Goal: Task Accomplishment & Management: Manage account settings

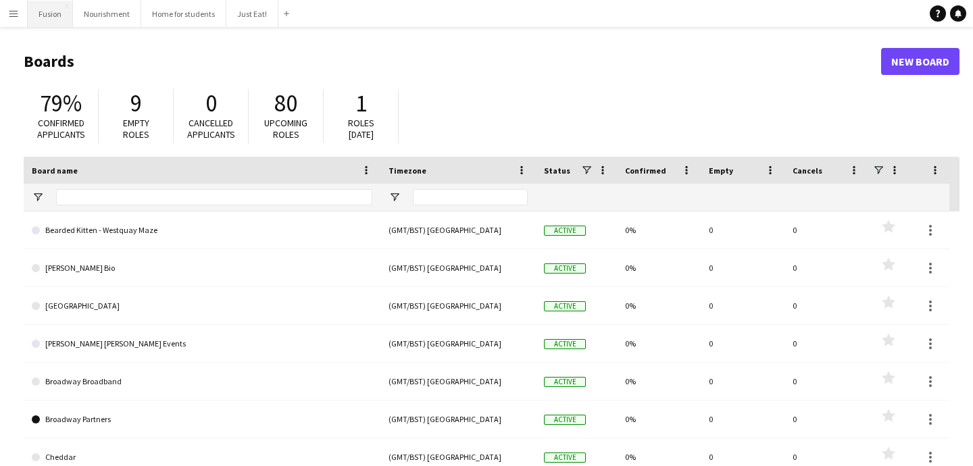
click at [51, 18] on button "Fusion Close" at bounding box center [50, 14] width 45 height 26
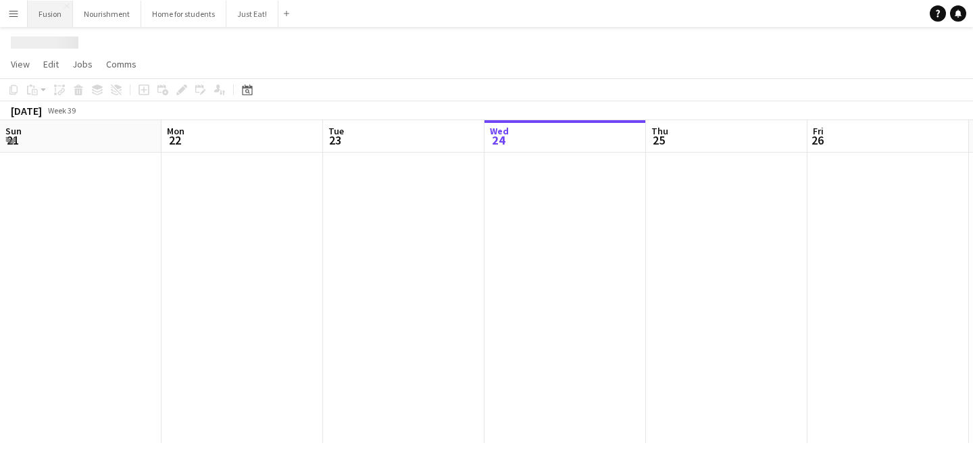
scroll to position [0, 323]
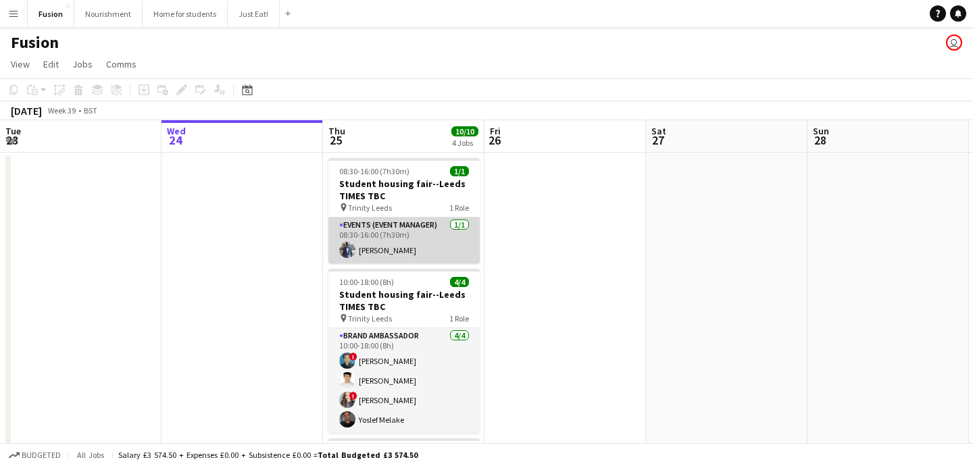
click at [348, 249] on app-user-avatar at bounding box center [347, 250] width 16 height 16
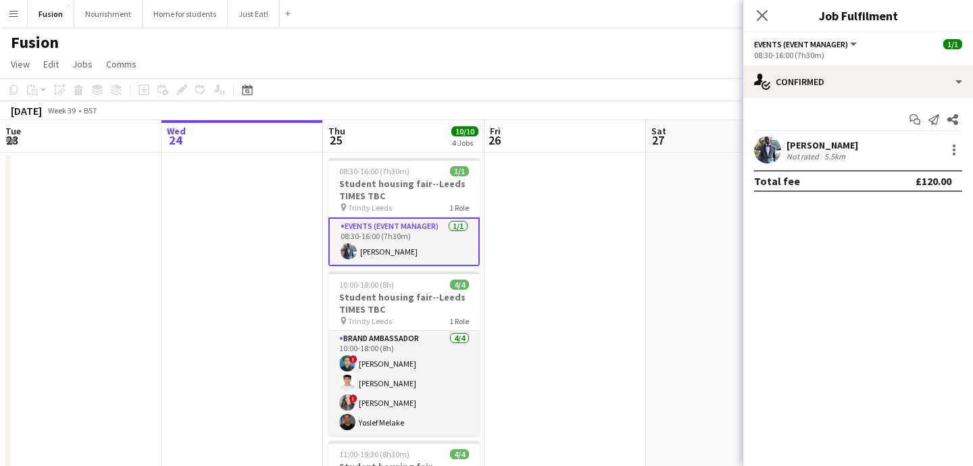
click at [778, 151] on app-user-avatar at bounding box center [767, 149] width 27 height 27
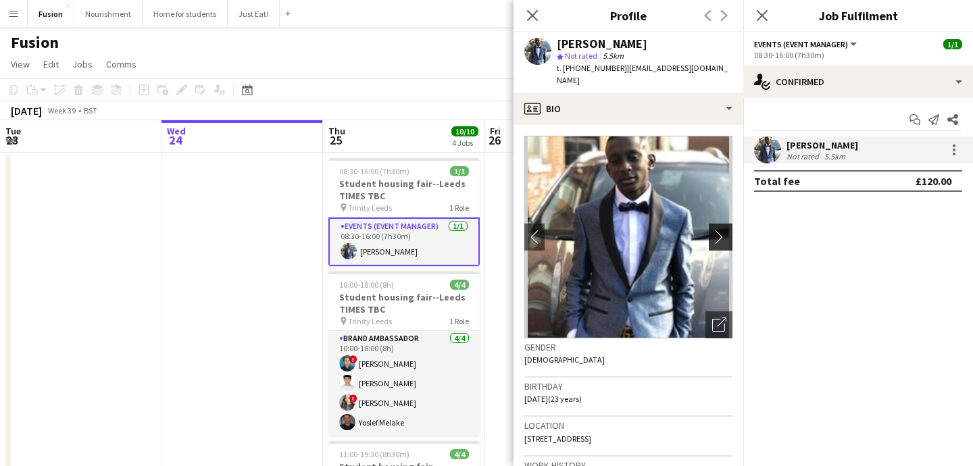
click at [722, 230] on app-icon "chevron-right" at bounding box center [722, 237] width 21 height 14
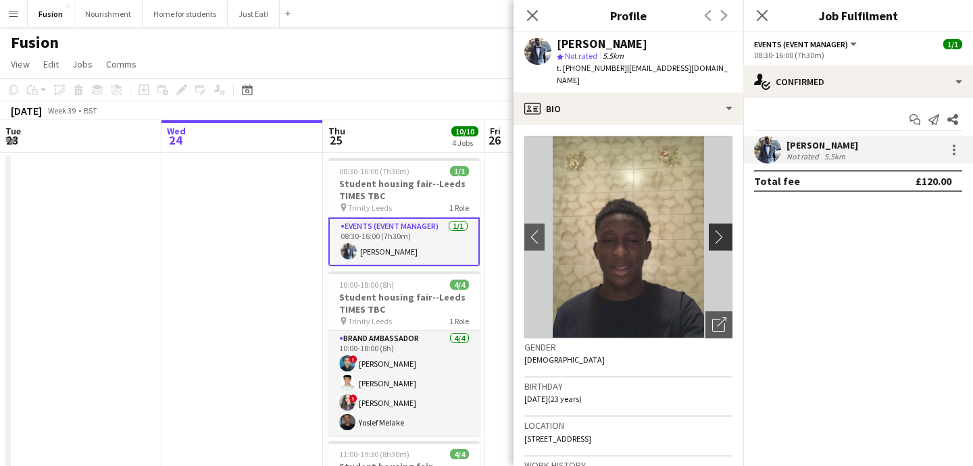
click at [722, 230] on app-icon "chevron-right" at bounding box center [722, 237] width 21 height 14
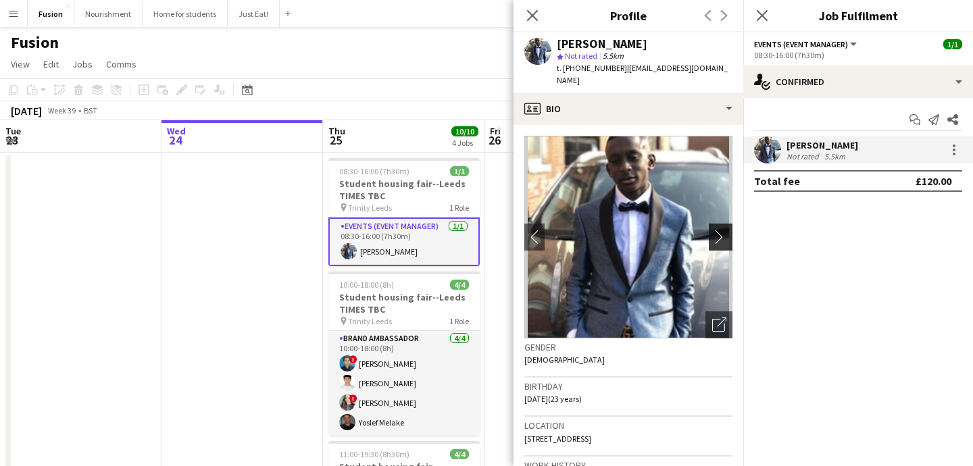
click at [722, 230] on app-icon "chevron-right" at bounding box center [722, 237] width 21 height 14
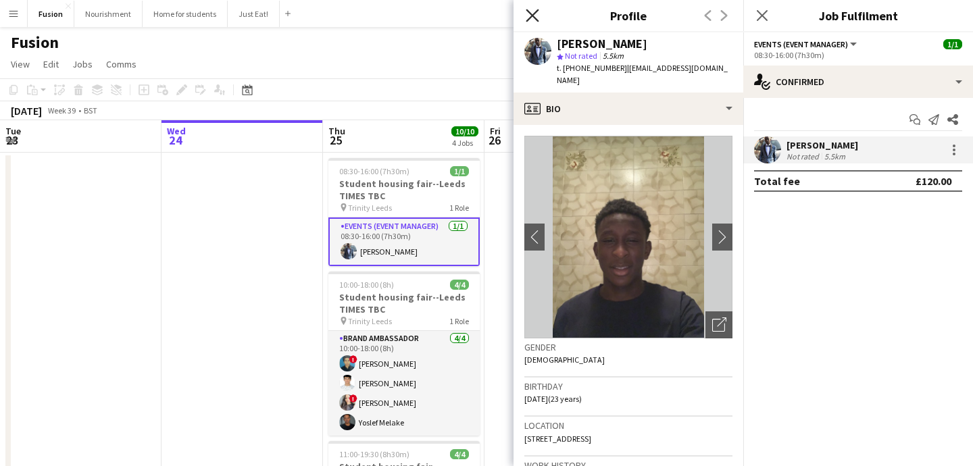
click at [537, 19] on icon at bounding box center [532, 15] width 13 height 13
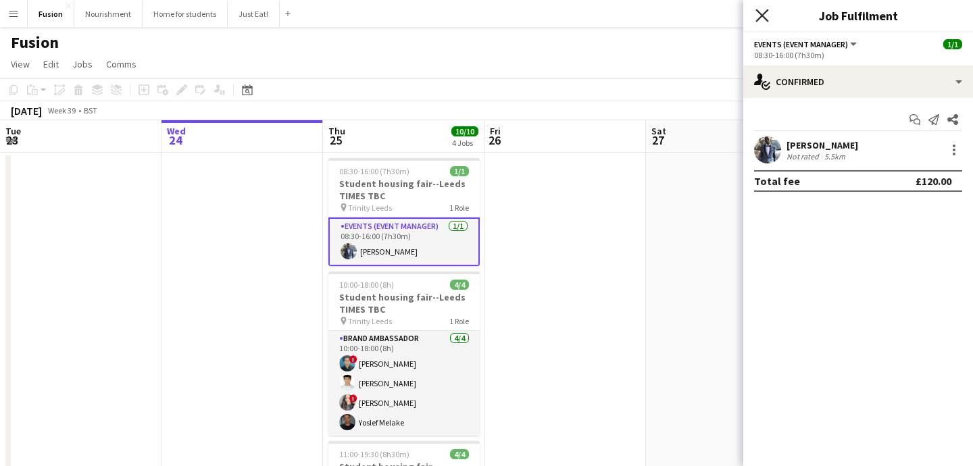
click at [759, 11] on icon at bounding box center [761, 15] width 13 height 13
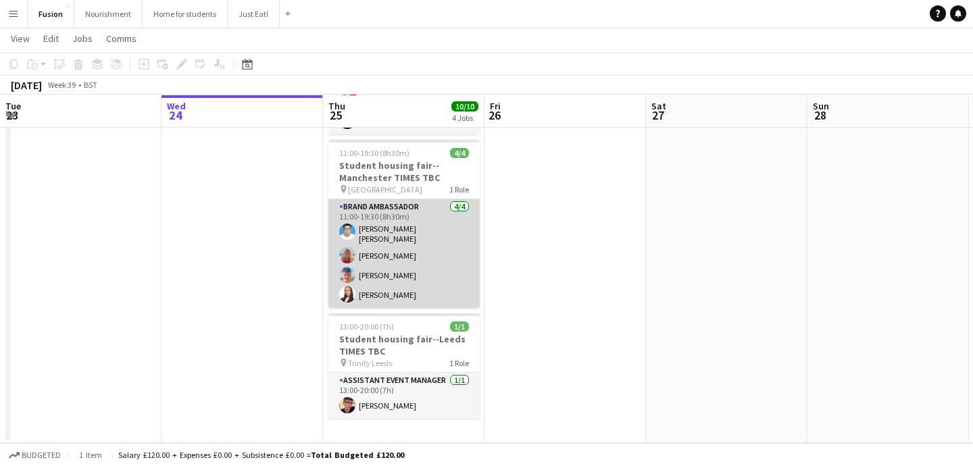
scroll to position [300, 0]
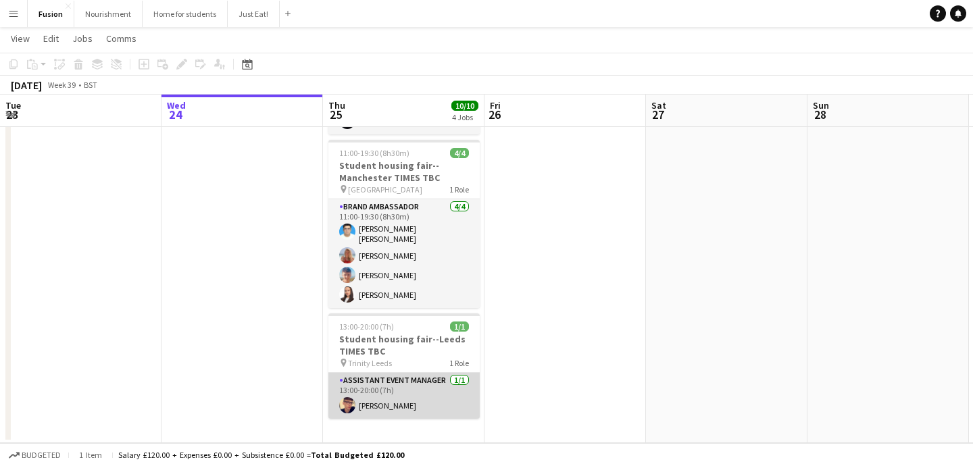
click at [347, 405] on app-user-avatar at bounding box center [347, 405] width 16 height 16
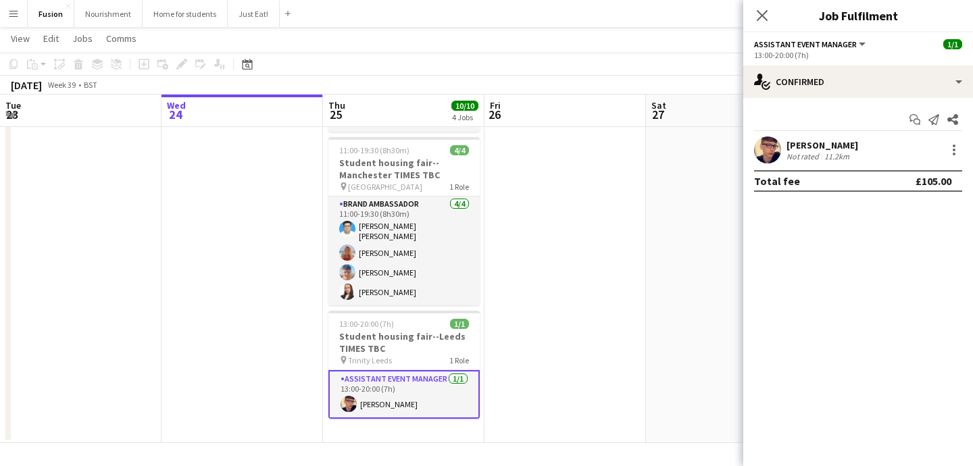
click at [773, 149] on app-user-avatar at bounding box center [767, 149] width 27 height 27
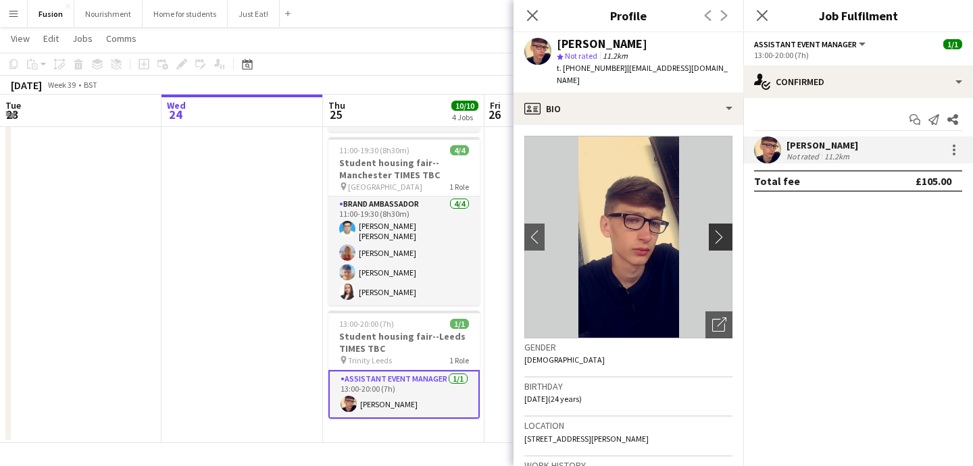
click at [722, 230] on app-icon "chevron-right" at bounding box center [722, 237] width 21 height 14
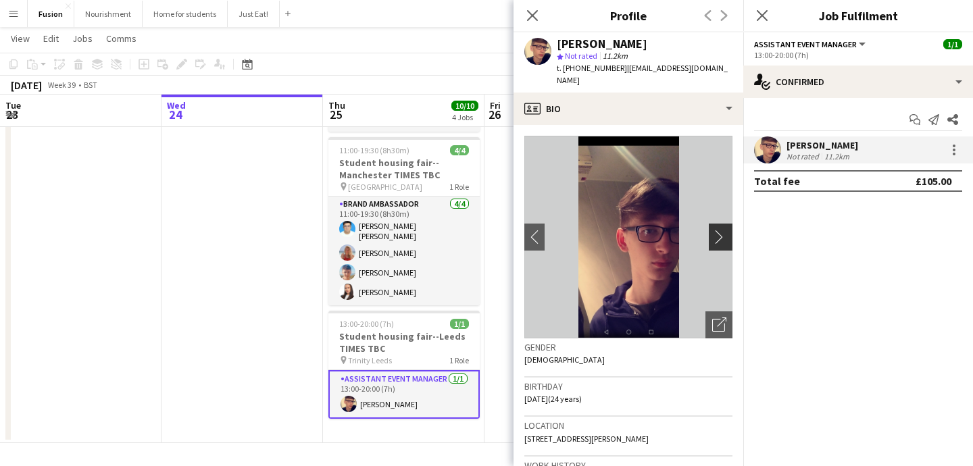
click at [716, 230] on app-icon "chevron-right" at bounding box center [722, 237] width 21 height 14
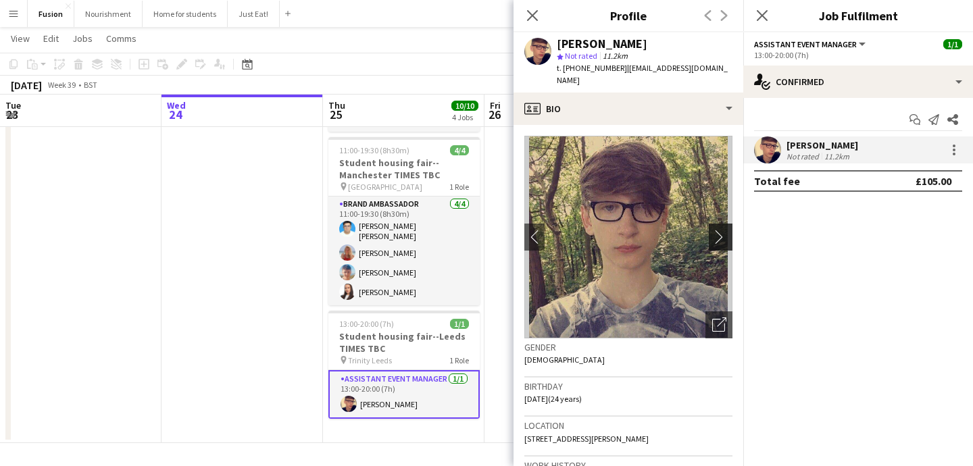
click at [716, 230] on app-icon "chevron-right" at bounding box center [722, 237] width 21 height 14
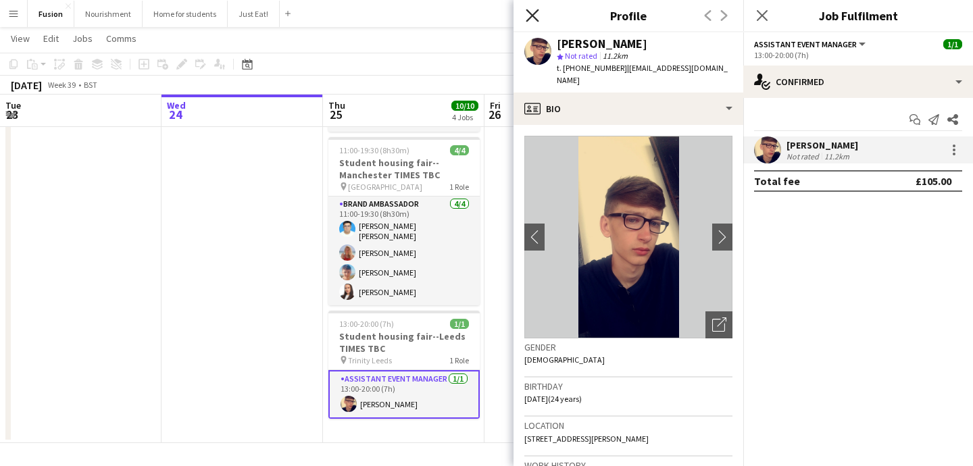
click at [532, 16] on icon at bounding box center [532, 15] width 13 height 13
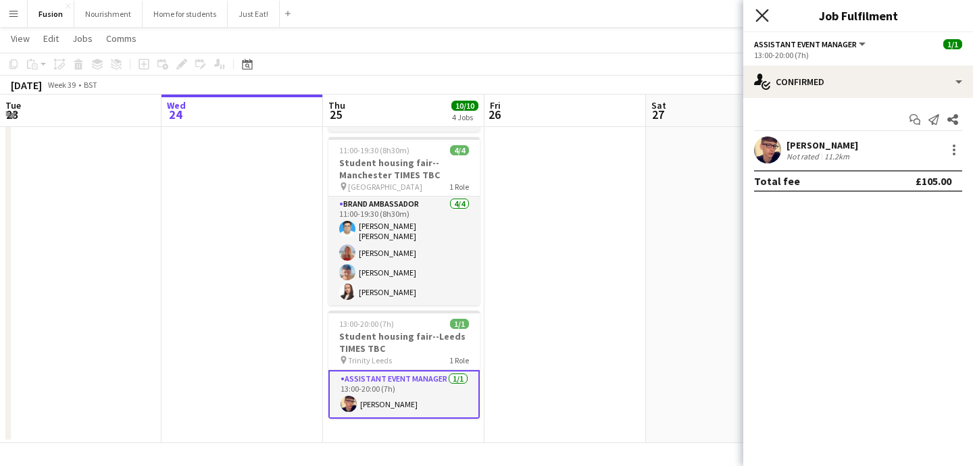
click at [767, 16] on icon "Close pop-in" at bounding box center [761, 15] width 13 height 13
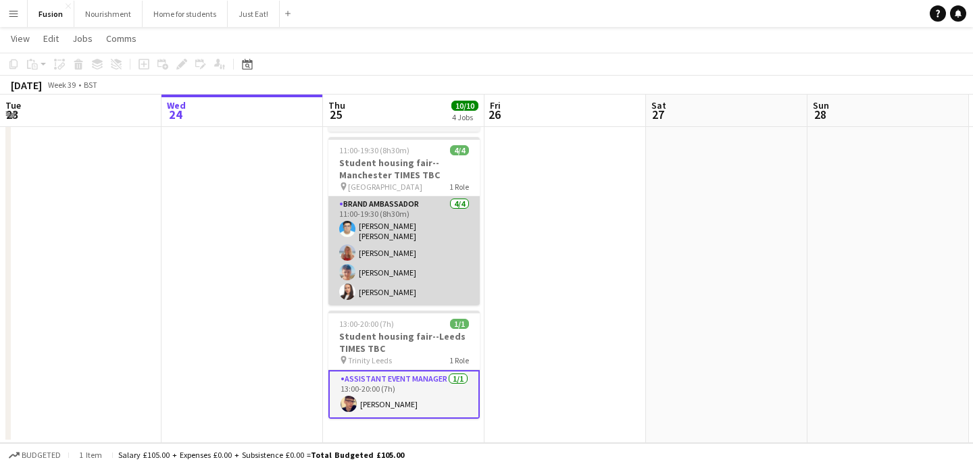
click at [345, 249] on app-user-avatar at bounding box center [347, 253] width 16 height 16
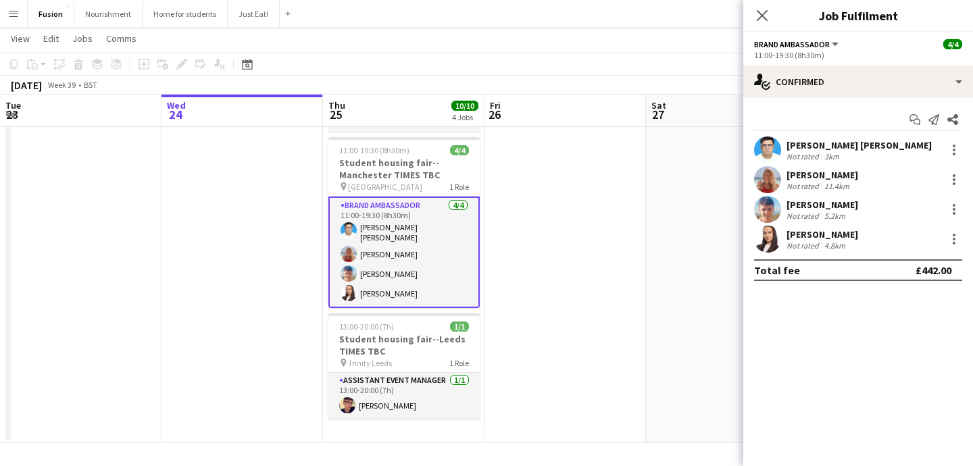
click at [774, 148] on app-user-avatar at bounding box center [767, 149] width 27 height 27
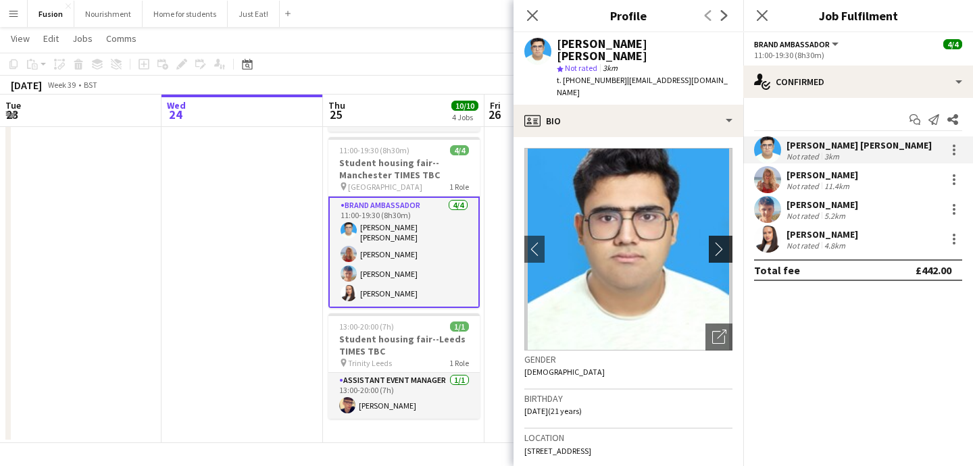
click at [722, 242] on app-icon "chevron-right" at bounding box center [722, 249] width 21 height 14
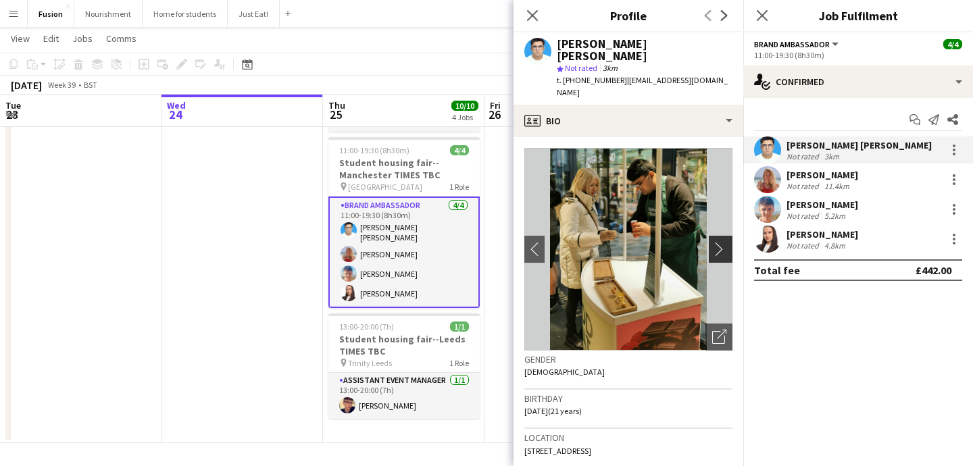
click at [722, 242] on app-icon "chevron-right" at bounding box center [722, 249] width 21 height 14
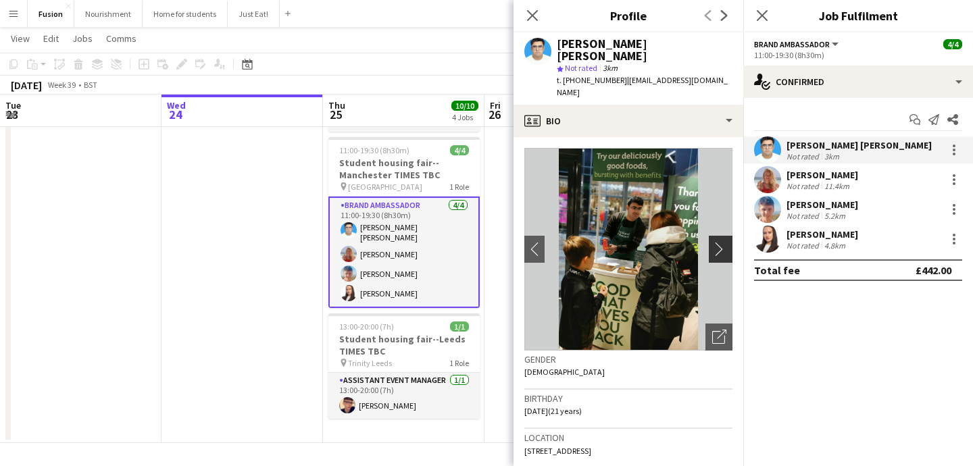
click at [722, 242] on app-icon "chevron-right" at bounding box center [722, 249] width 21 height 14
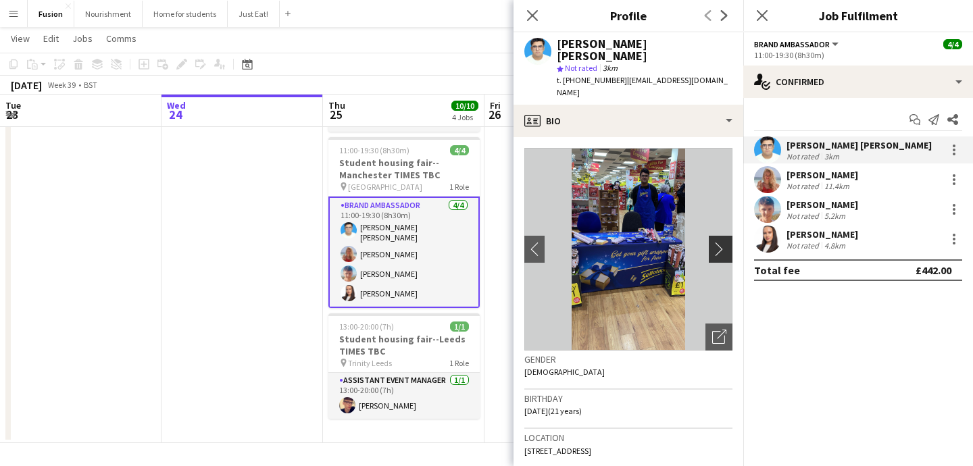
click at [719, 242] on app-icon "chevron-right" at bounding box center [722, 249] width 21 height 14
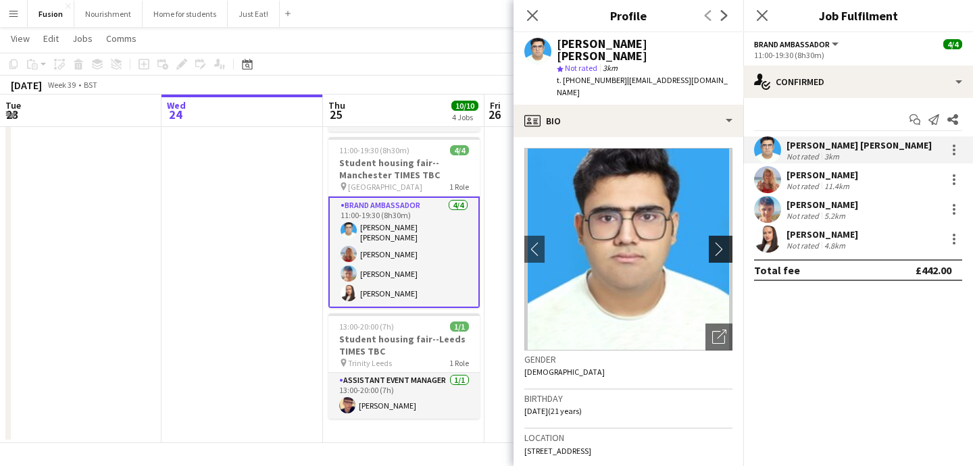
click at [719, 242] on app-icon "chevron-right" at bounding box center [722, 249] width 21 height 14
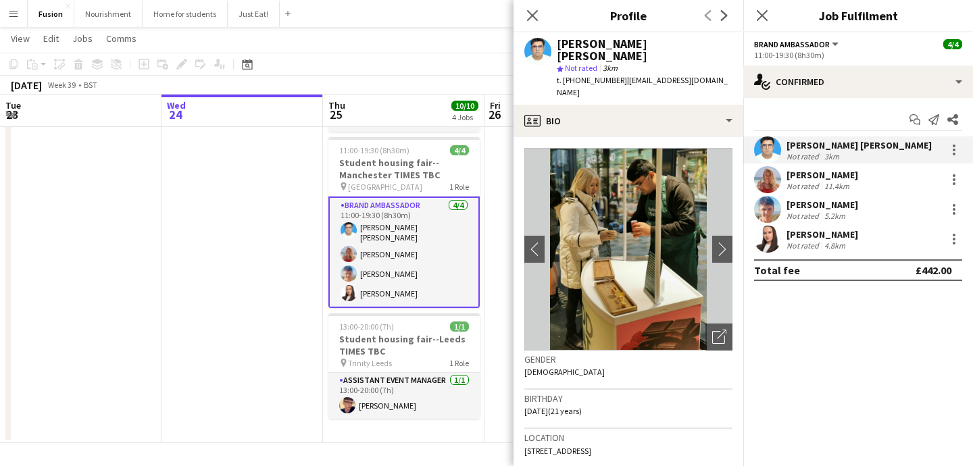
click at [766, 175] on app-user-avatar at bounding box center [767, 179] width 27 height 27
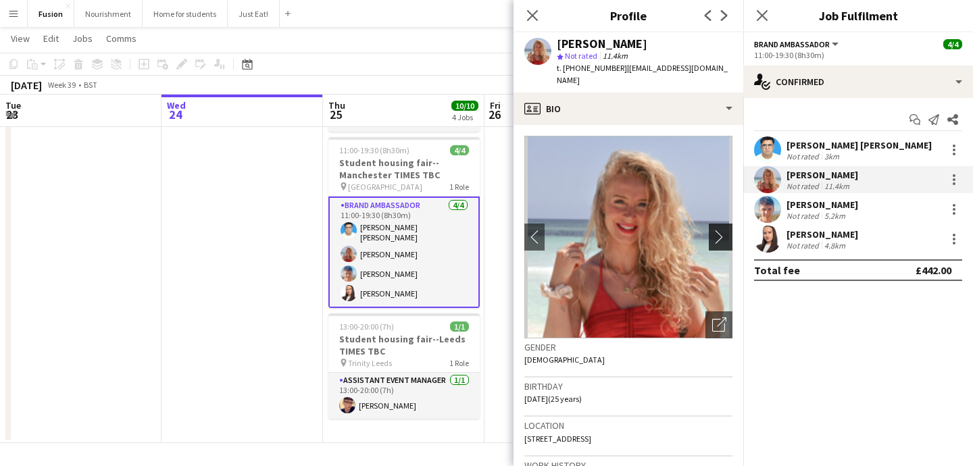
click at [721, 230] on app-icon "chevron-right" at bounding box center [722, 237] width 21 height 14
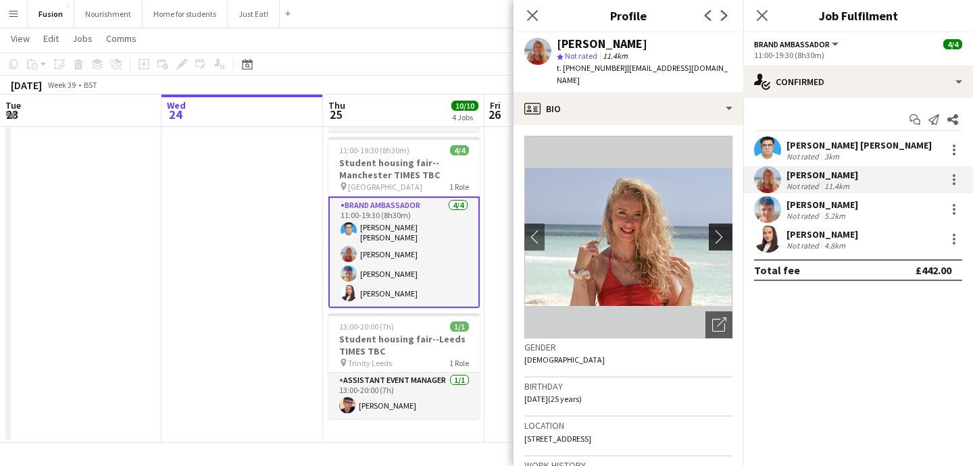
click at [721, 230] on app-icon "chevron-right" at bounding box center [722, 237] width 21 height 14
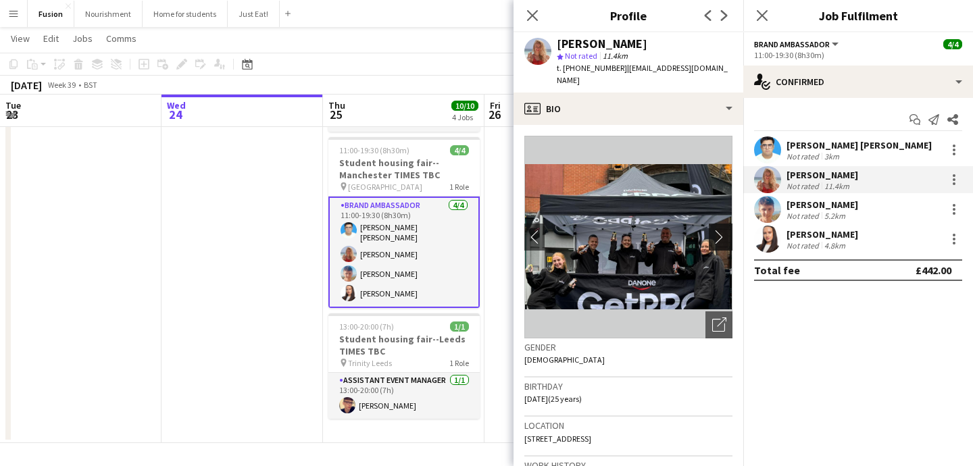
click at [721, 230] on app-icon "chevron-right" at bounding box center [722, 237] width 21 height 14
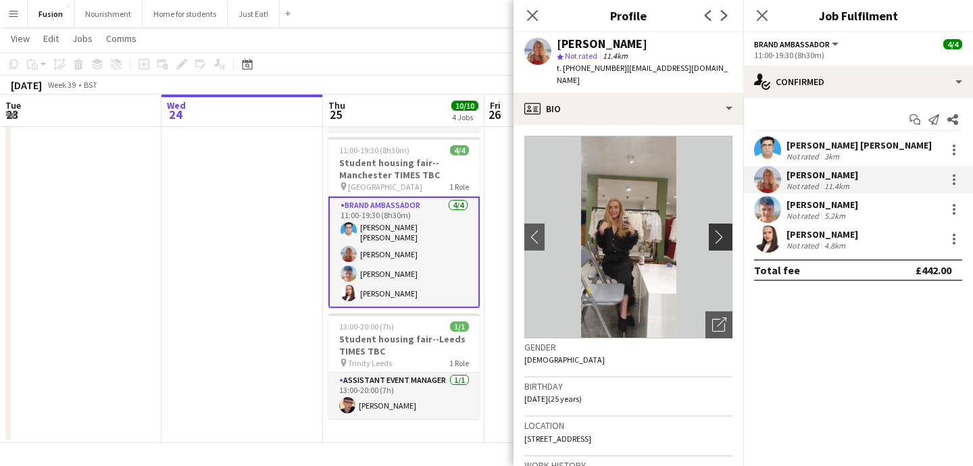
click at [721, 230] on app-icon "chevron-right" at bounding box center [722, 237] width 21 height 14
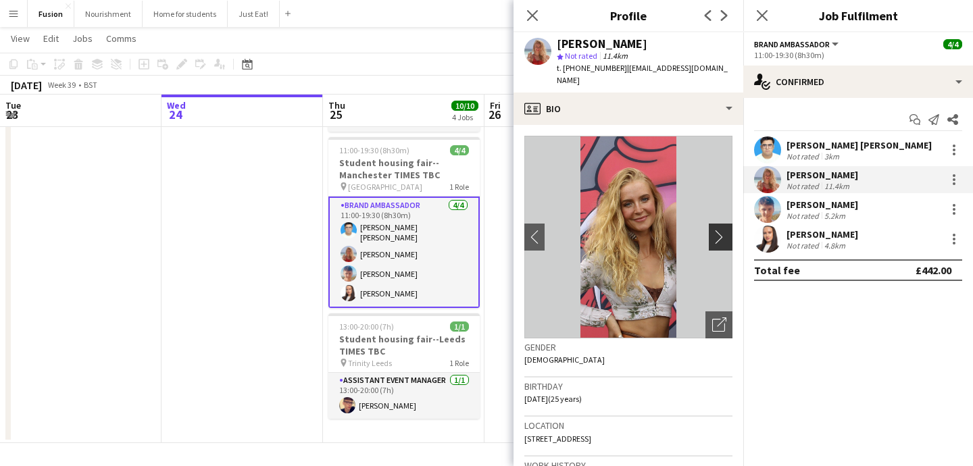
click at [721, 230] on app-icon "chevron-right" at bounding box center [722, 237] width 21 height 14
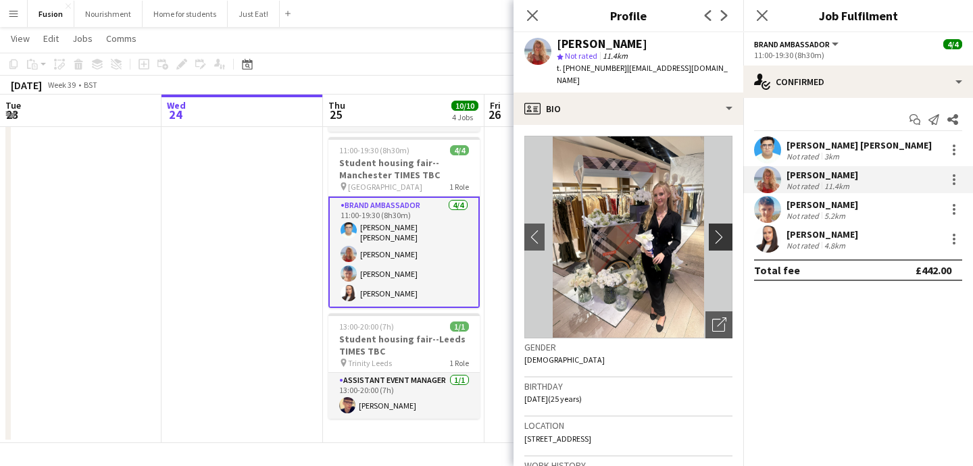
click at [721, 230] on app-icon "chevron-right" at bounding box center [722, 237] width 21 height 14
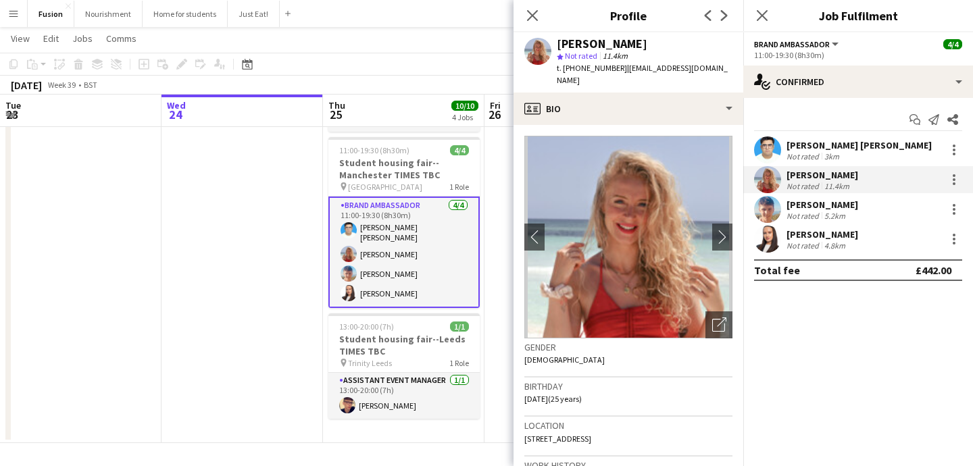
click at [772, 209] on app-user-avatar at bounding box center [767, 209] width 27 height 27
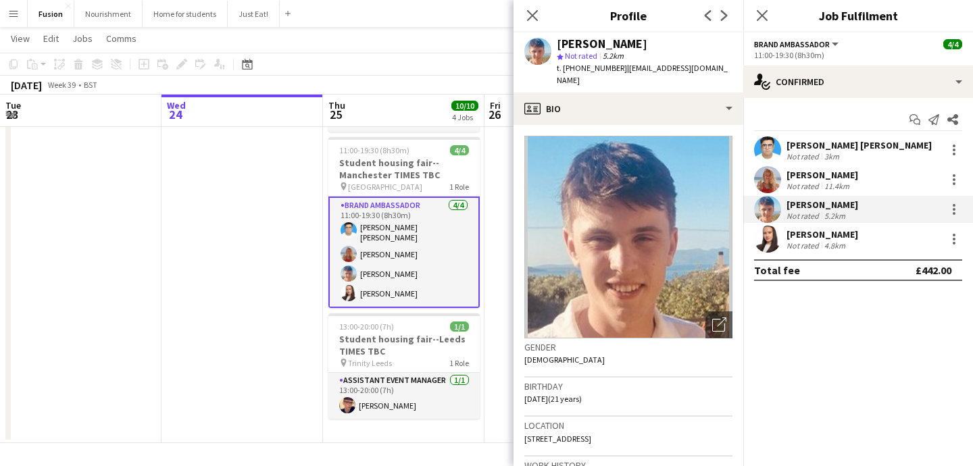
click at [770, 240] on app-user-avatar at bounding box center [767, 239] width 27 height 27
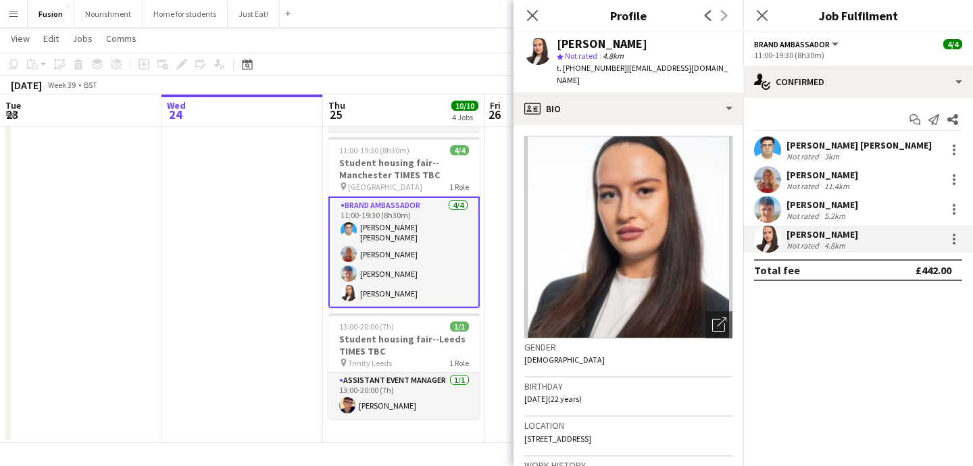
click at [771, 174] on app-user-avatar at bounding box center [767, 179] width 27 height 27
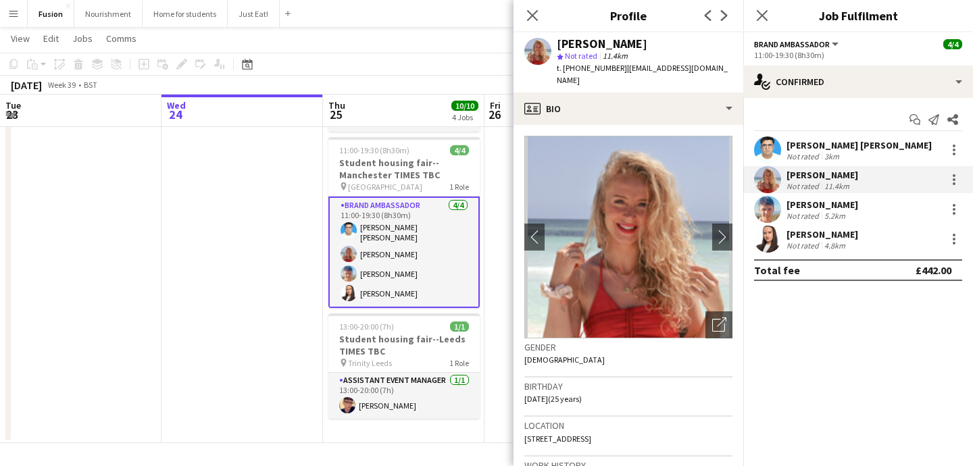
click at [775, 202] on app-user-avatar at bounding box center [767, 209] width 27 height 27
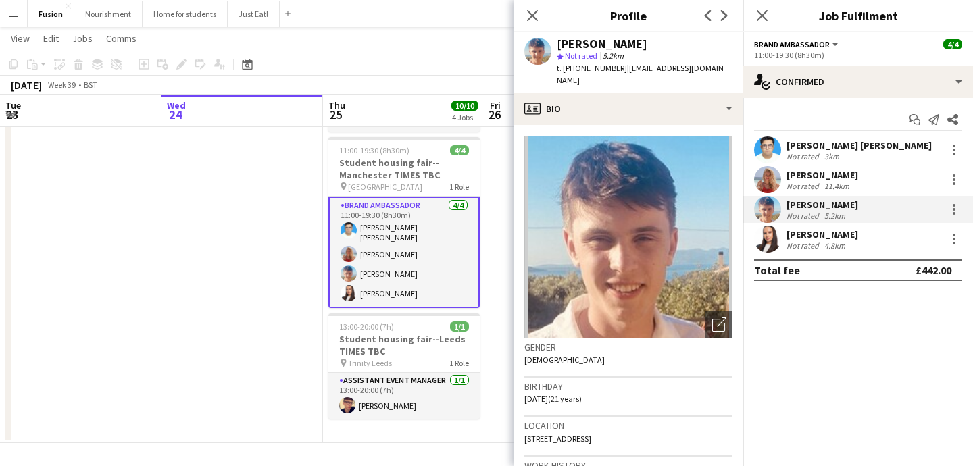
click at [776, 233] on app-user-avatar at bounding box center [767, 239] width 27 height 27
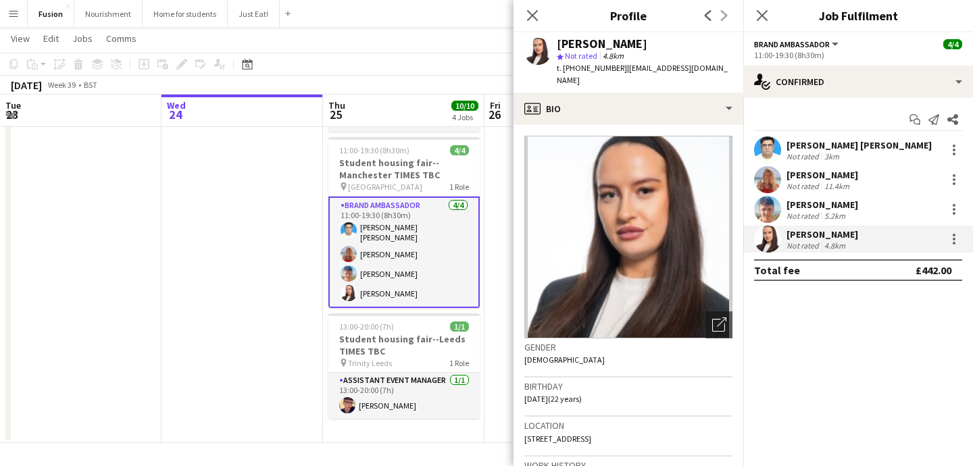
click at [768, 149] on app-user-avatar at bounding box center [767, 149] width 27 height 27
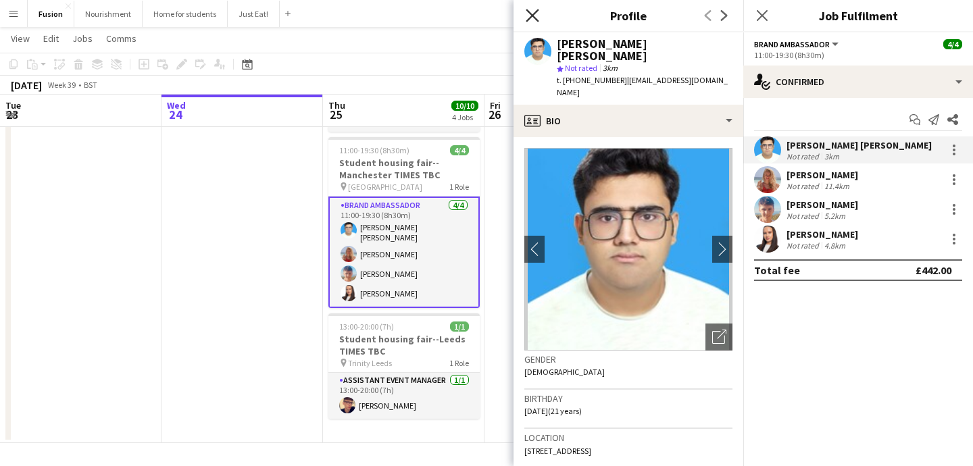
click at [527, 20] on icon at bounding box center [532, 15] width 13 height 13
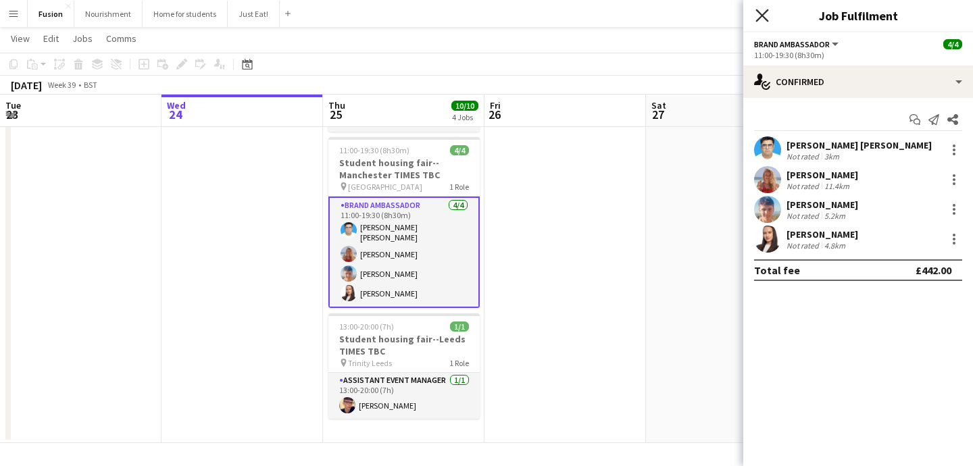
click at [760, 15] on icon "Close pop-in" at bounding box center [761, 15] width 13 height 13
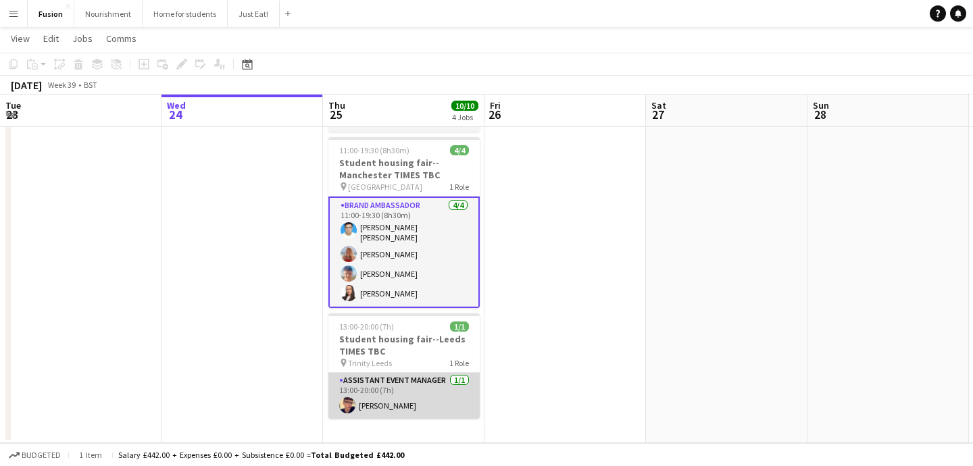
click at [347, 403] on app-user-avatar at bounding box center [347, 405] width 16 height 16
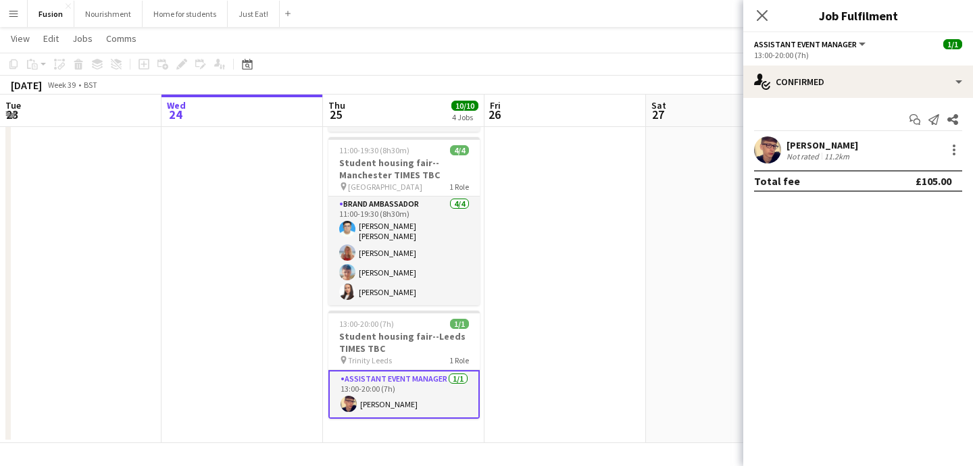
click at [771, 145] on app-user-avatar at bounding box center [767, 149] width 27 height 27
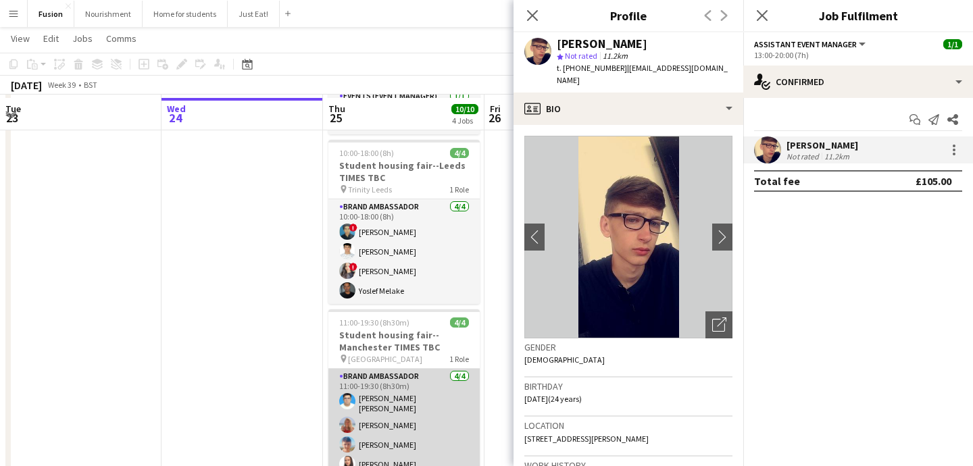
scroll to position [115, 0]
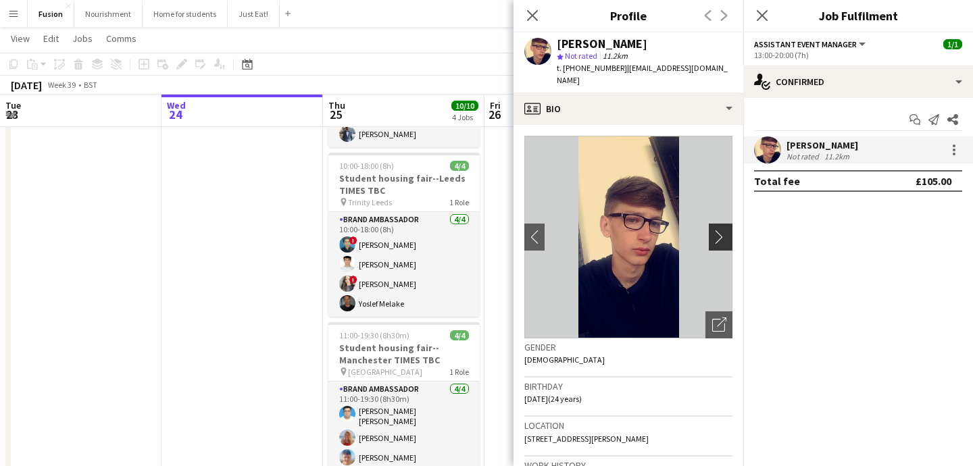
click at [720, 230] on app-icon "chevron-right" at bounding box center [722, 237] width 21 height 14
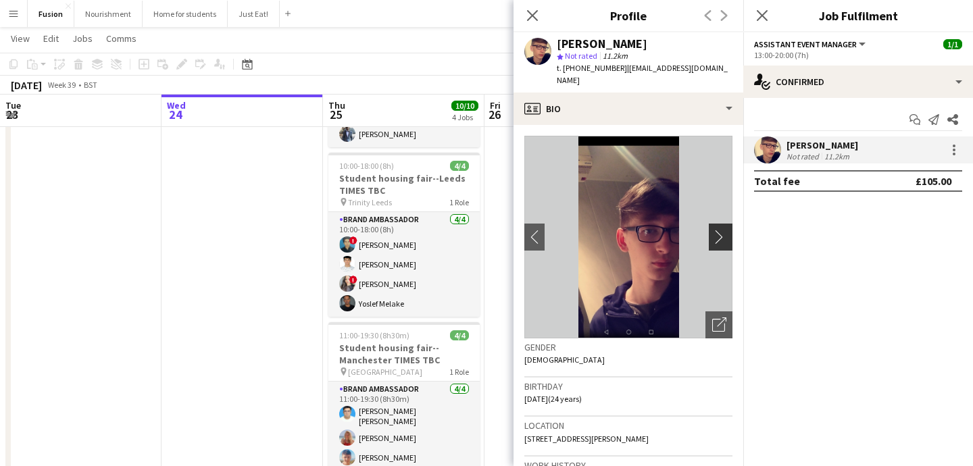
click at [721, 230] on app-icon "chevron-right" at bounding box center [722, 237] width 21 height 14
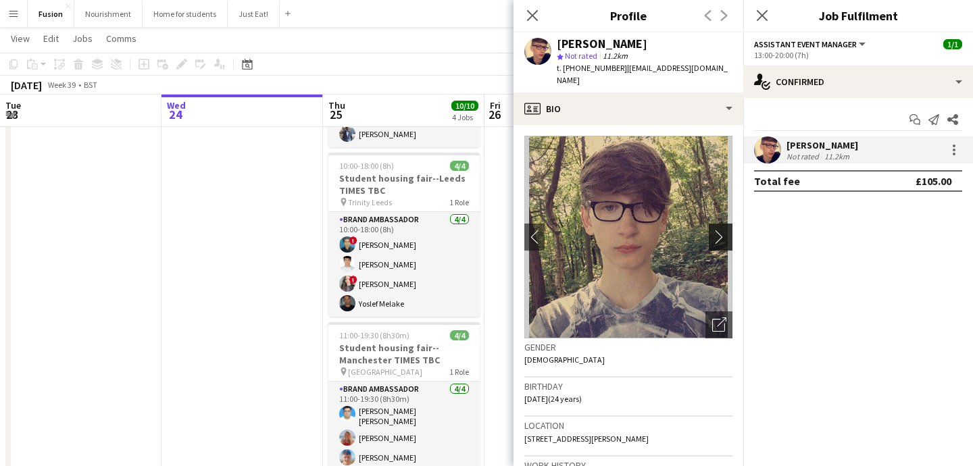
click at [721, 230] on app-icon "chevron-right" at bounding box center [722, 237] width 21 height 14
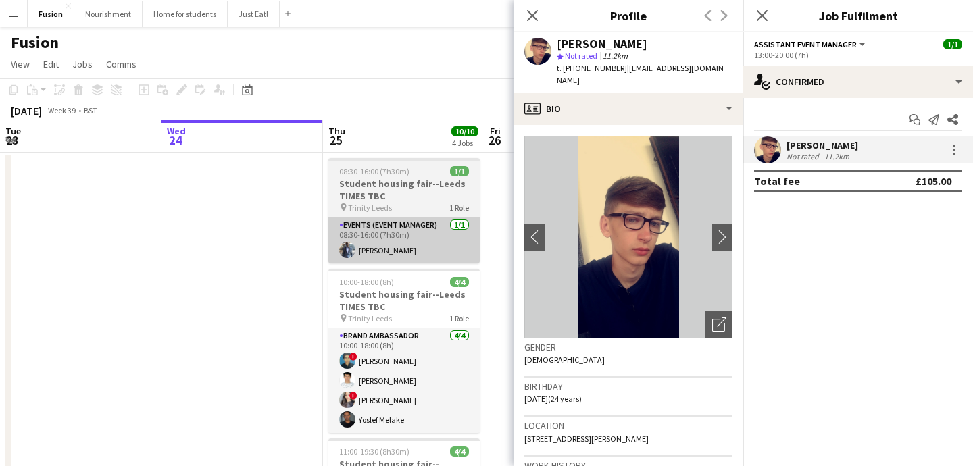
scroll to position [0, 0]
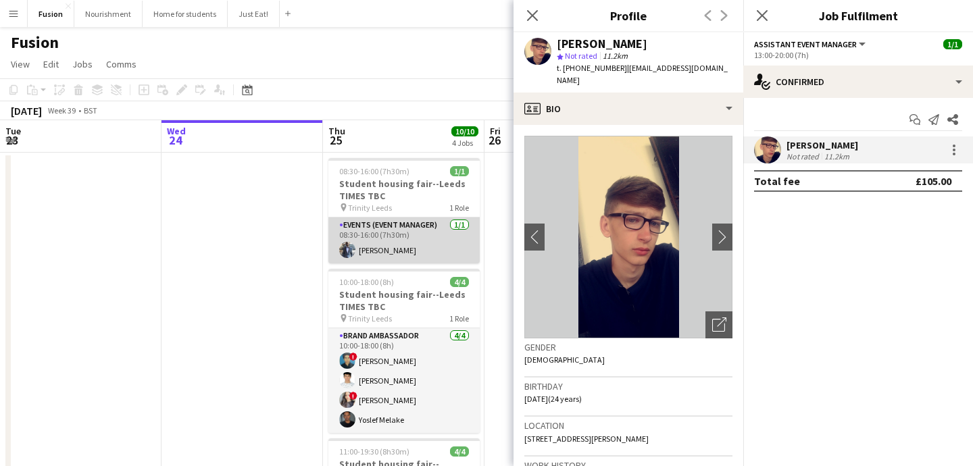
click at [347, 239] on app-card-role "Events (Event Manager) [DATE] 08:30-16:00 (7h30m) [PERSON_NAME]" at bounding box center [403, 241] width 151 height 46
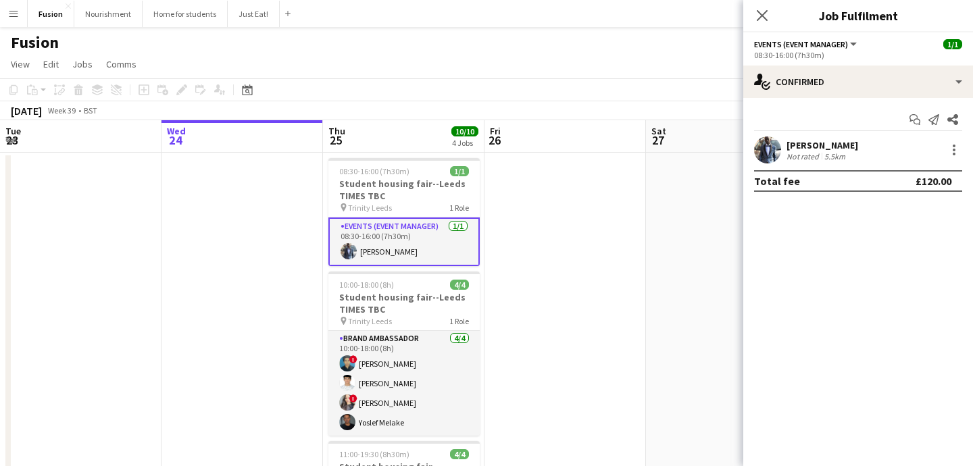
click at [764, 149] on app-user-avatar at bounding box center [767, 149] width 27 height 27
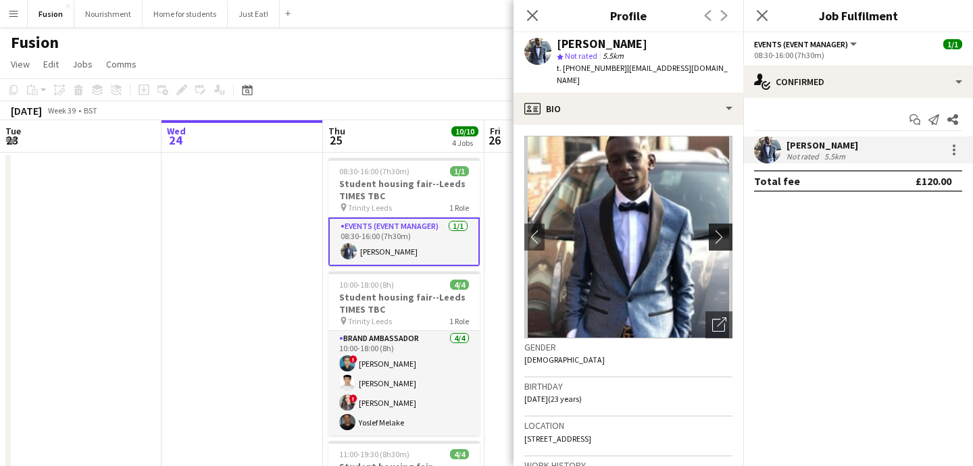
click at [725, 230] on app-icon "chevron-right" at bounding box center [722, 237] width 21 height 14
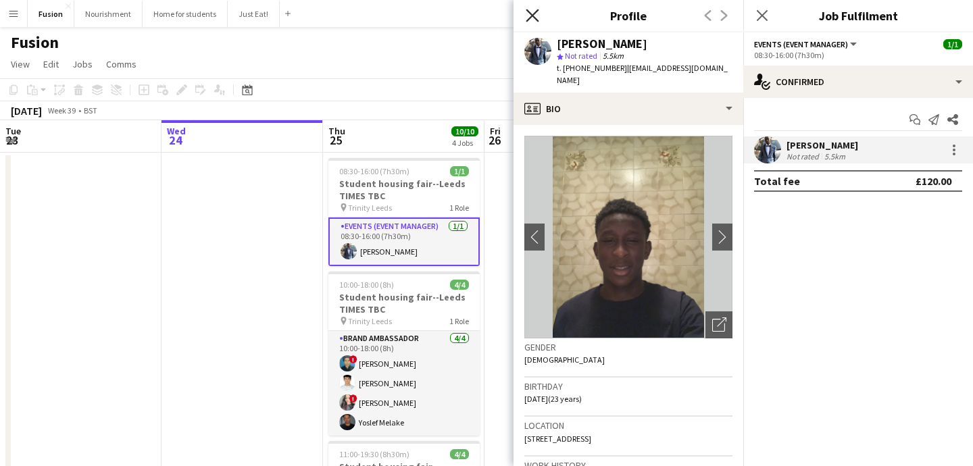
click at [528, 17] on icon "Close pop-in" at bounding box center [532, 15] width 13 height 13
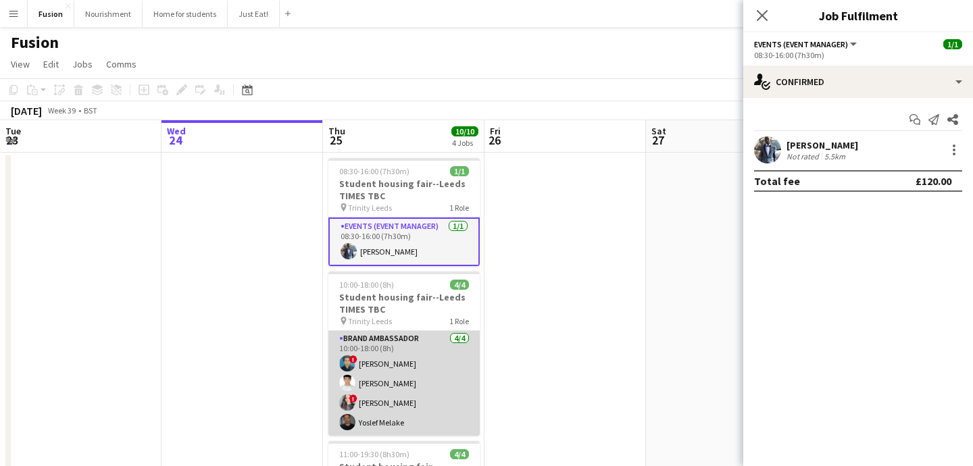
click at [343, 364] on app-user-avatar at bounding box center [347, 363] width 16 height 16
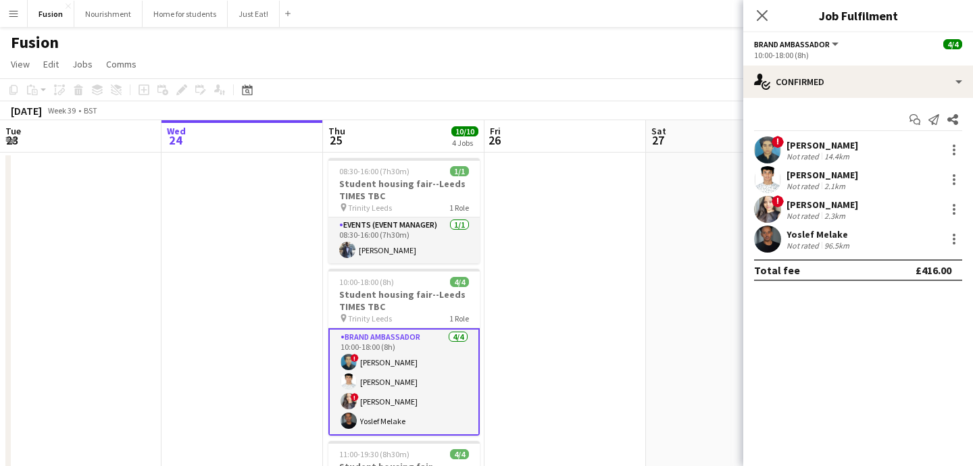
click at [770, 153] on app-user-avatar at bounding box center [767, 149] width 27 height 27
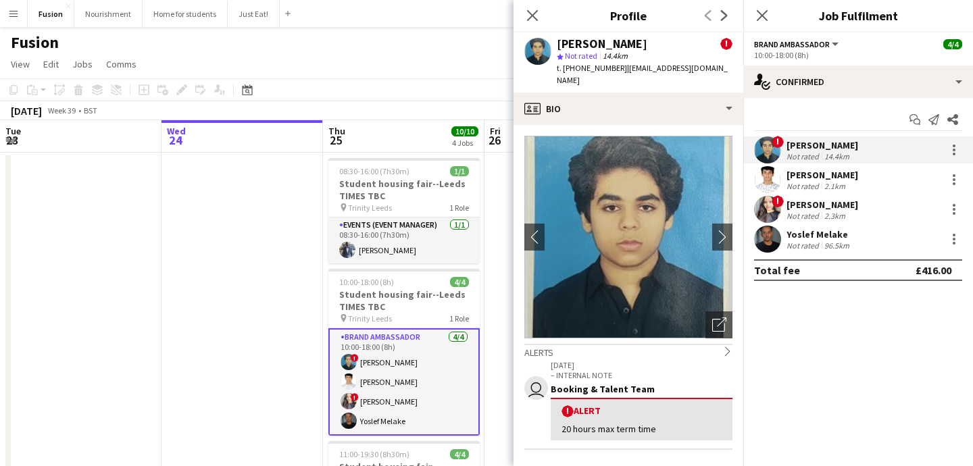
click at [769, 177] on app-user-avatar at bounding box center [767, 179] width 27 height 27
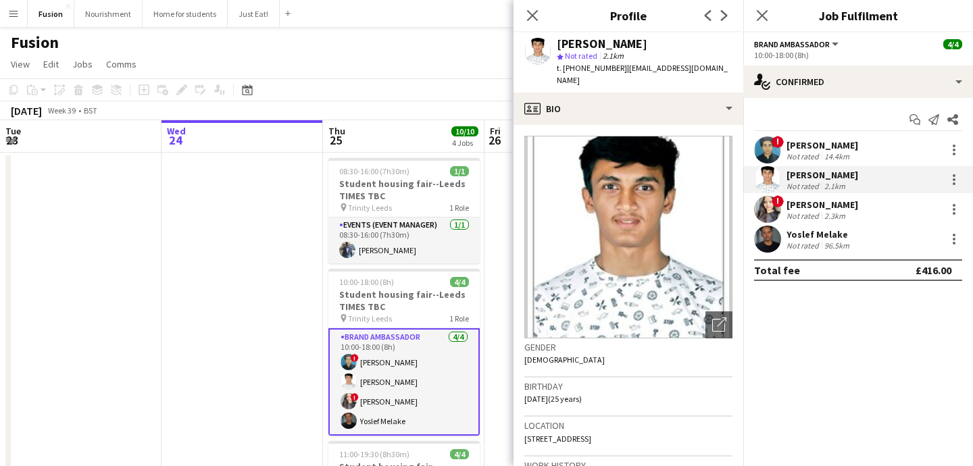
click at [771, 214] on app-user-avatar at bounding box center [767, 209] width 27 height 27
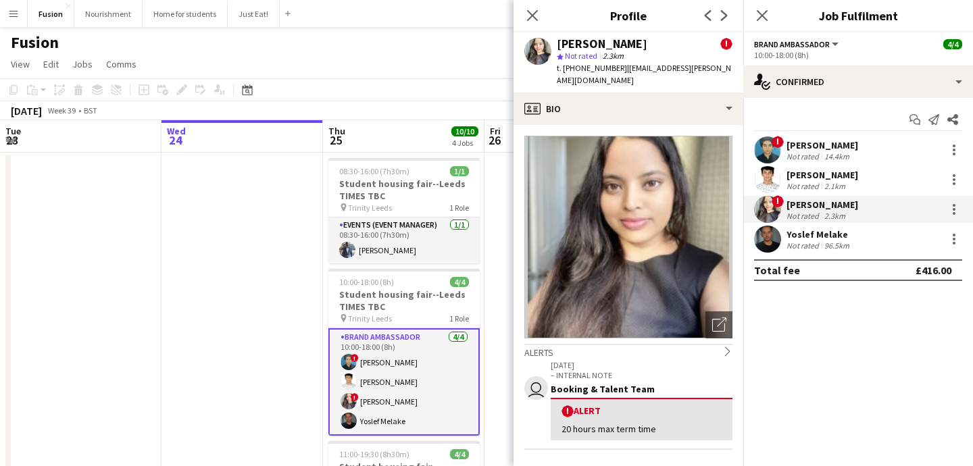
click at [769, 149] on app-user-avatar at bounding box center [767, 149] width 27 height 27
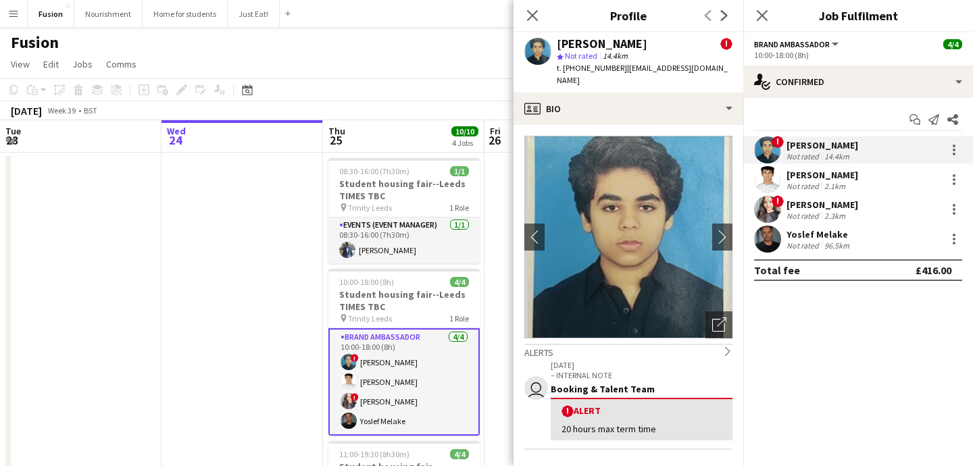
click at [768, 207] on app-user-avatar at bounding box center [767, 209] width 27 height 27
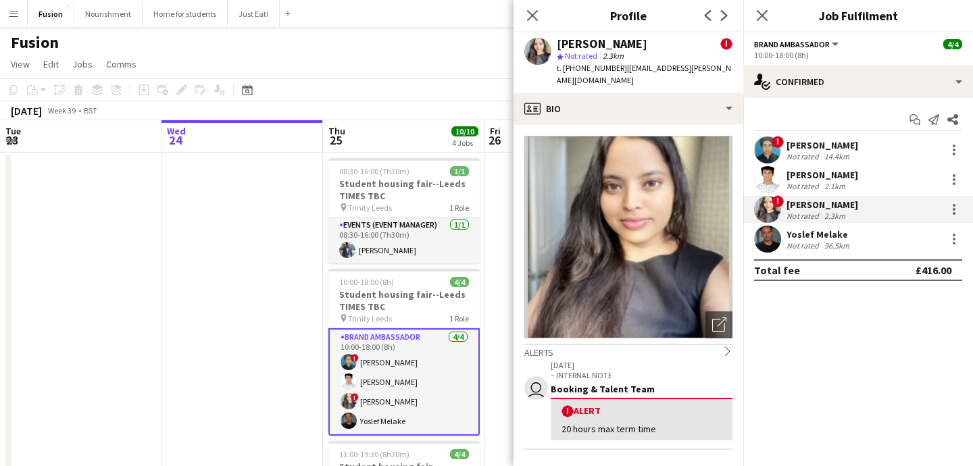
click at [768, 239] on app-user-avatar at bounding box center [767, 239] width 27 height 27
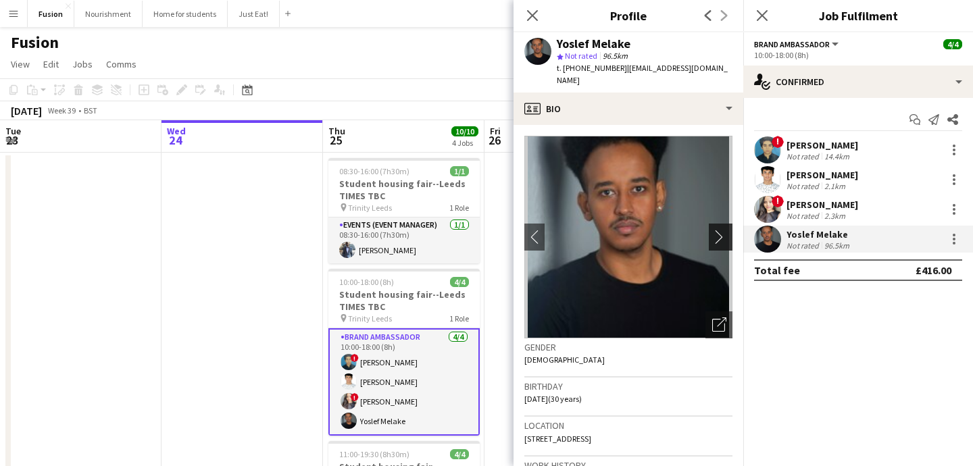
click at [716, 230] on app-icon "chevron-right" at bounding box center [722, 237] width 21 height 14
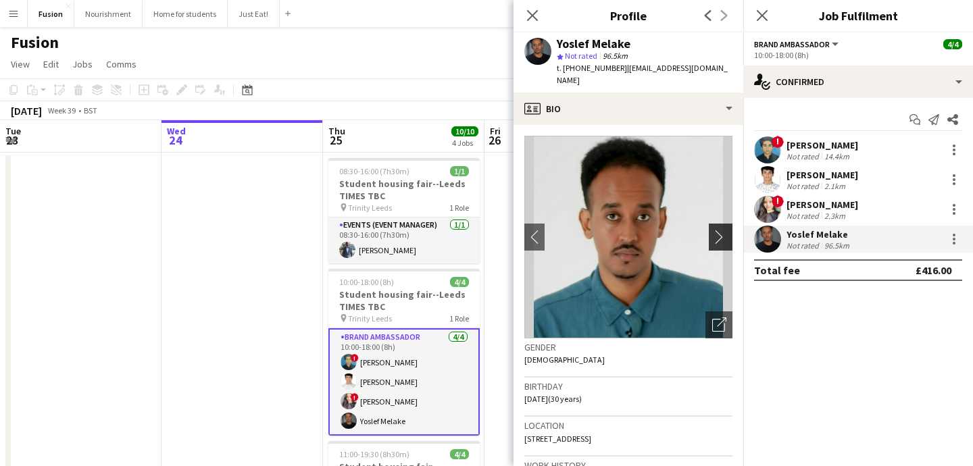
click at [716, 230] on app-icon "chevron-right" at bounding box center [722, 237] width 21 height 14
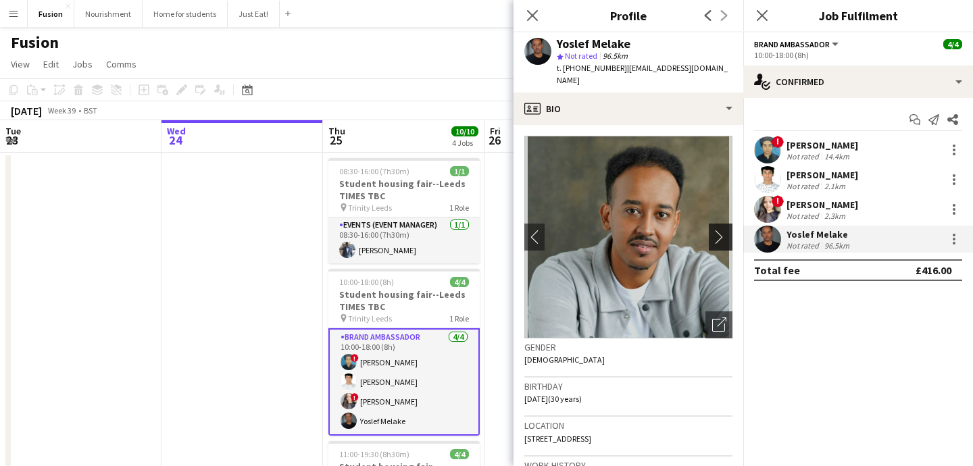
click at [716, 230] on app-icon "chevron-right" at bounding box center [722, 237] width 21 height 14
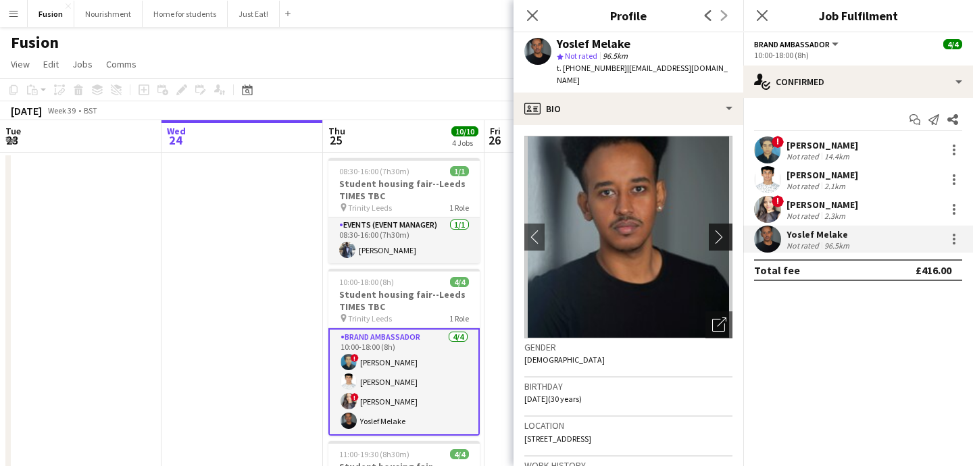
click at [716, 230] on app-icon "chevron-right" at bounding box center [722, 237] width 21 height 14
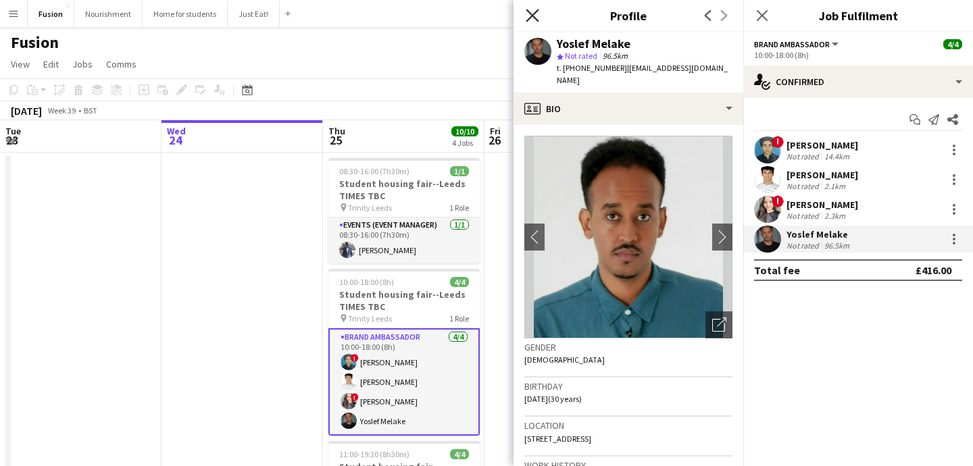
click at [530, 15] on icon "Close pop-in" at bounding box center [532, 15] width 13 height 13
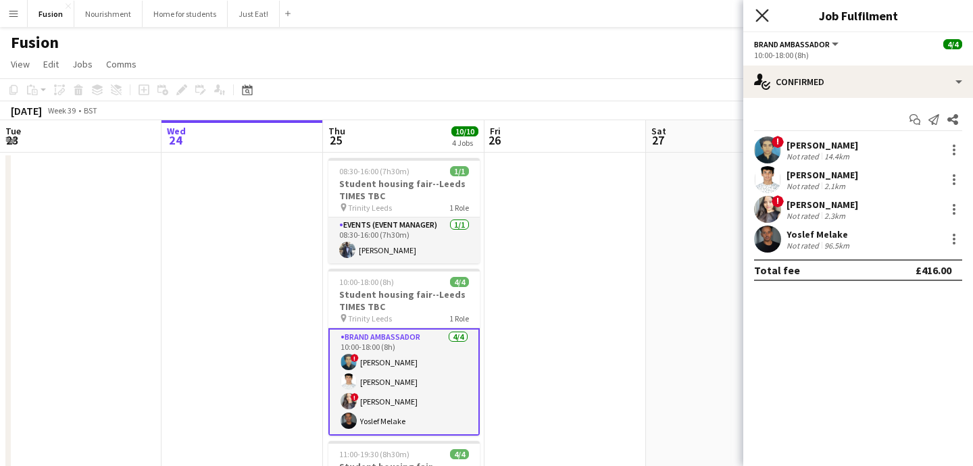
click at [766, 16] on icon "Close pop-in" at bounding box center [761, 15] width 13 height 13
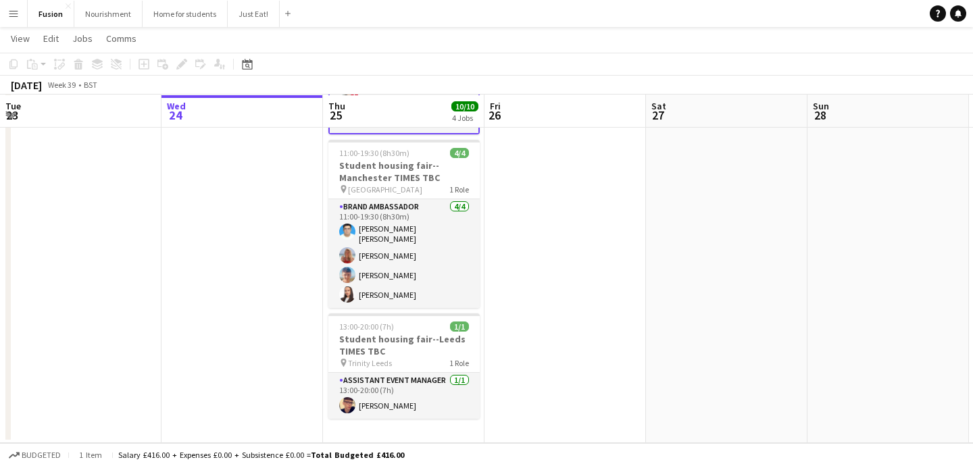
scroll to position [300, 0]
